Goal: Task Accomplishment & Management: Use online tool/utility

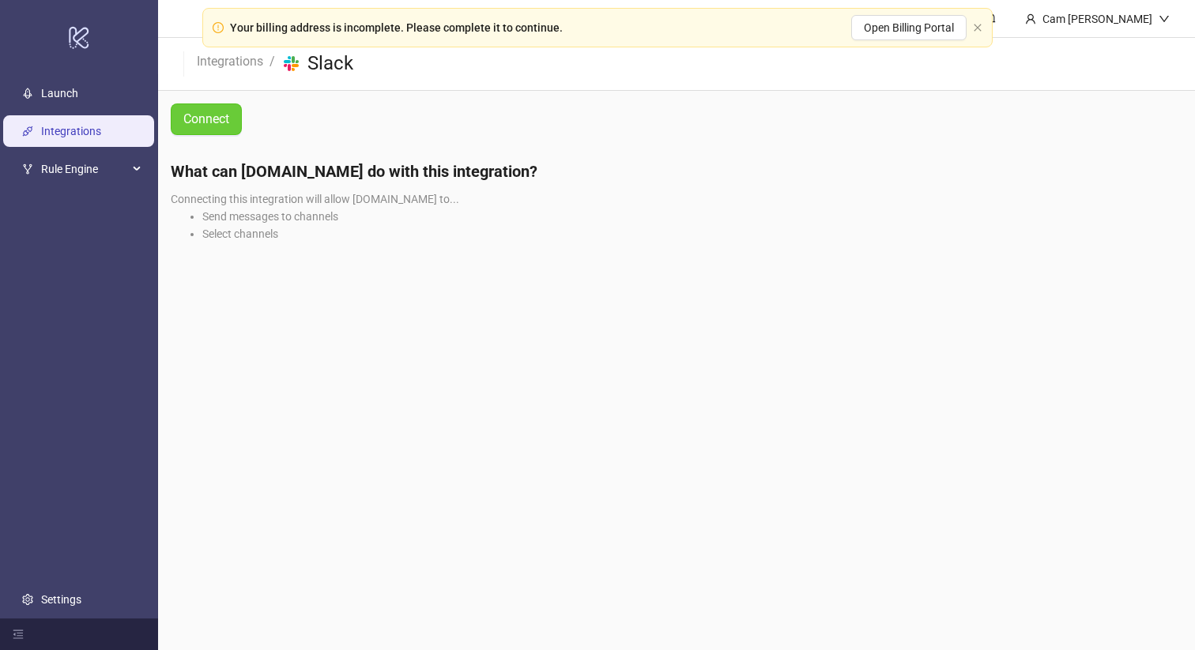
click at [197, 117] on span "Connect" at bounding box center [206, 119] width 46 height 20
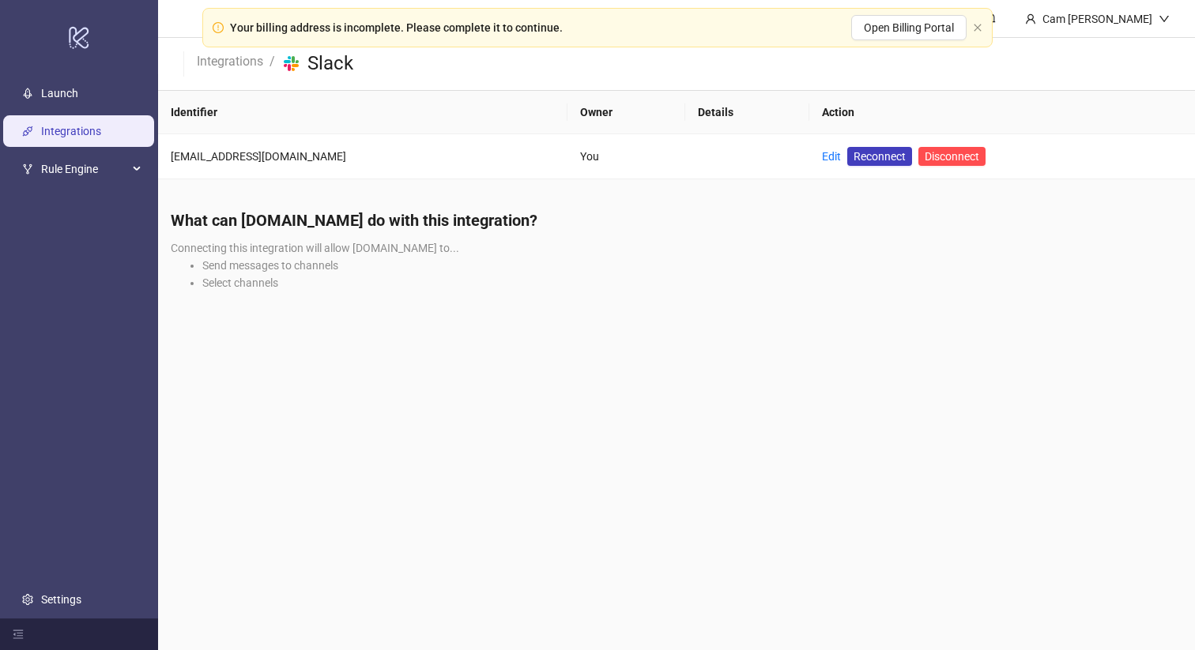
click at [79, 137] on link "Integrations" at bounding box center [71, 131] width 60 height 13
